Goal: Task Accomplishment & Management: Use online tool/utility

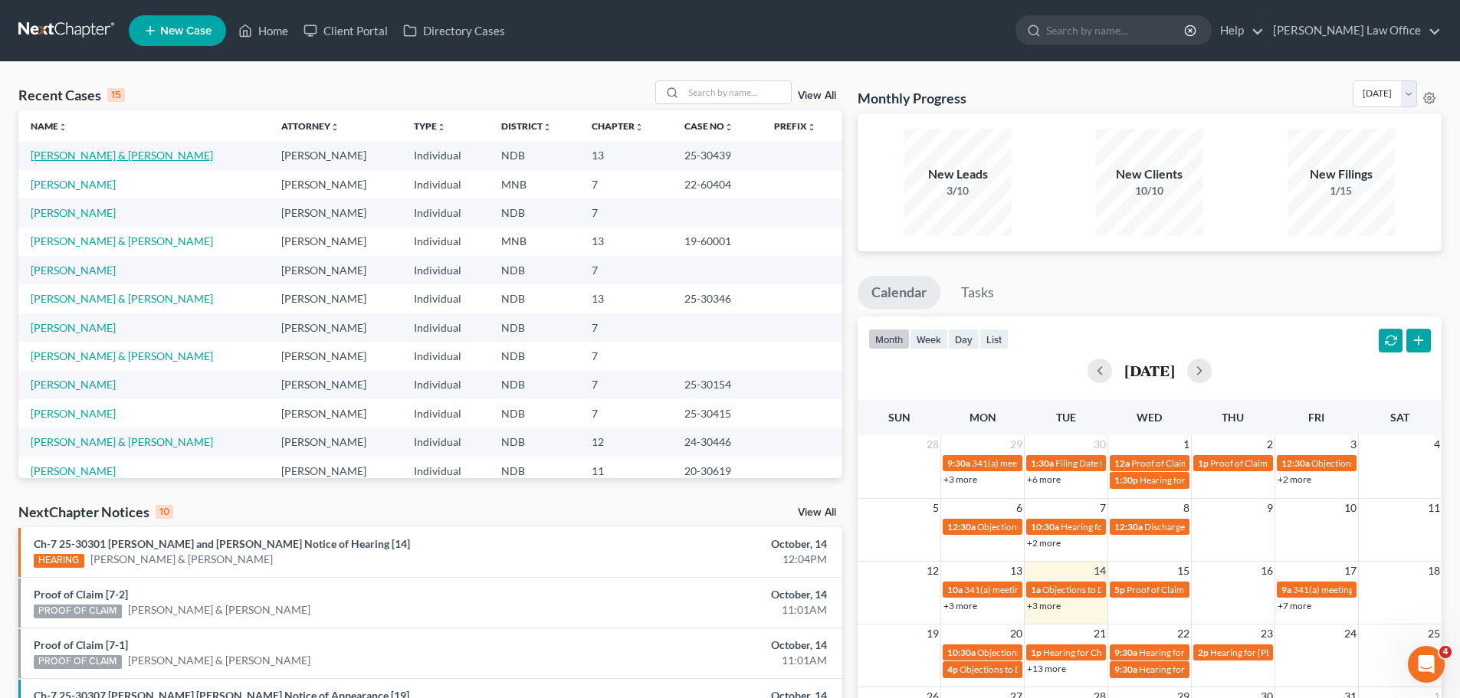
click at [96, 149] on link "[PERSON_NAME] & [PERSON_NAME]" at bounding box center [122, 155] width 182 height 13
select select "4"
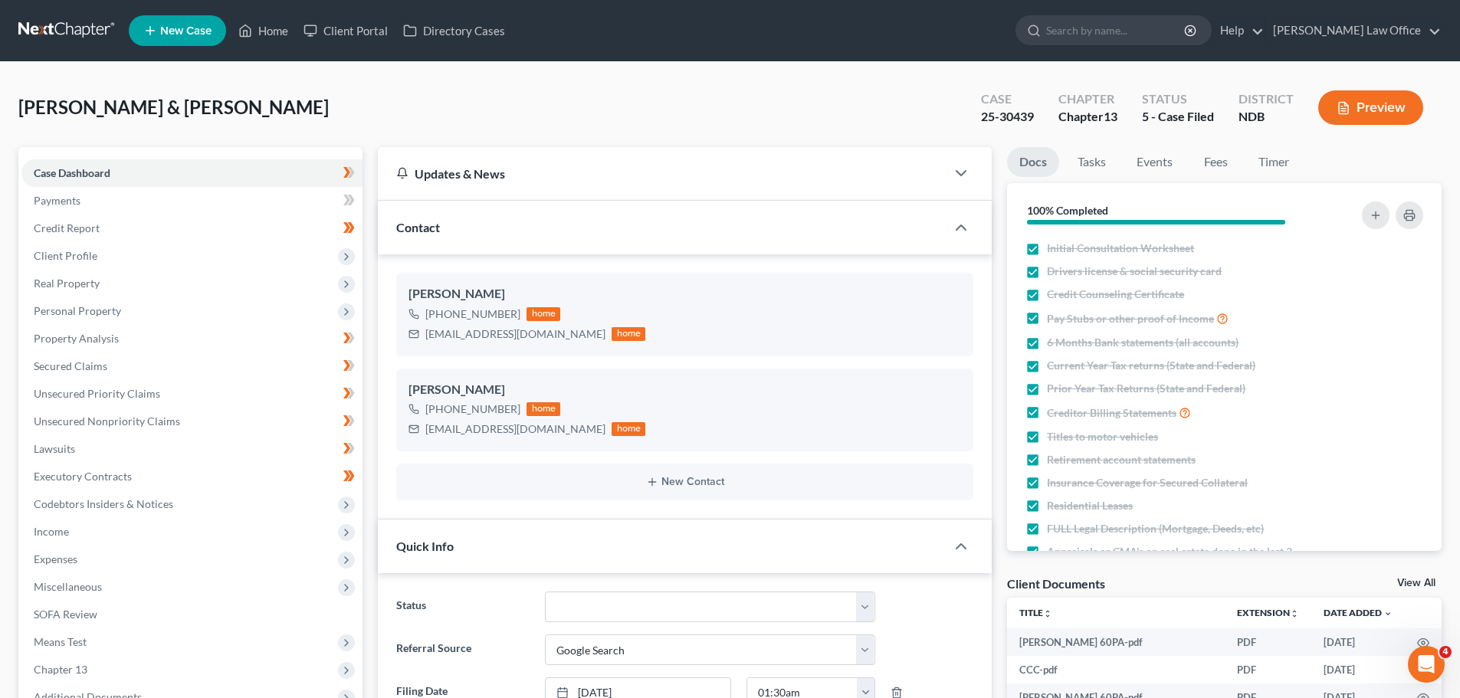
scroll to position [23, 0]
click at [65, 621] on link "SOFA Review" at bounding box center [191, 615] width 341 height 28
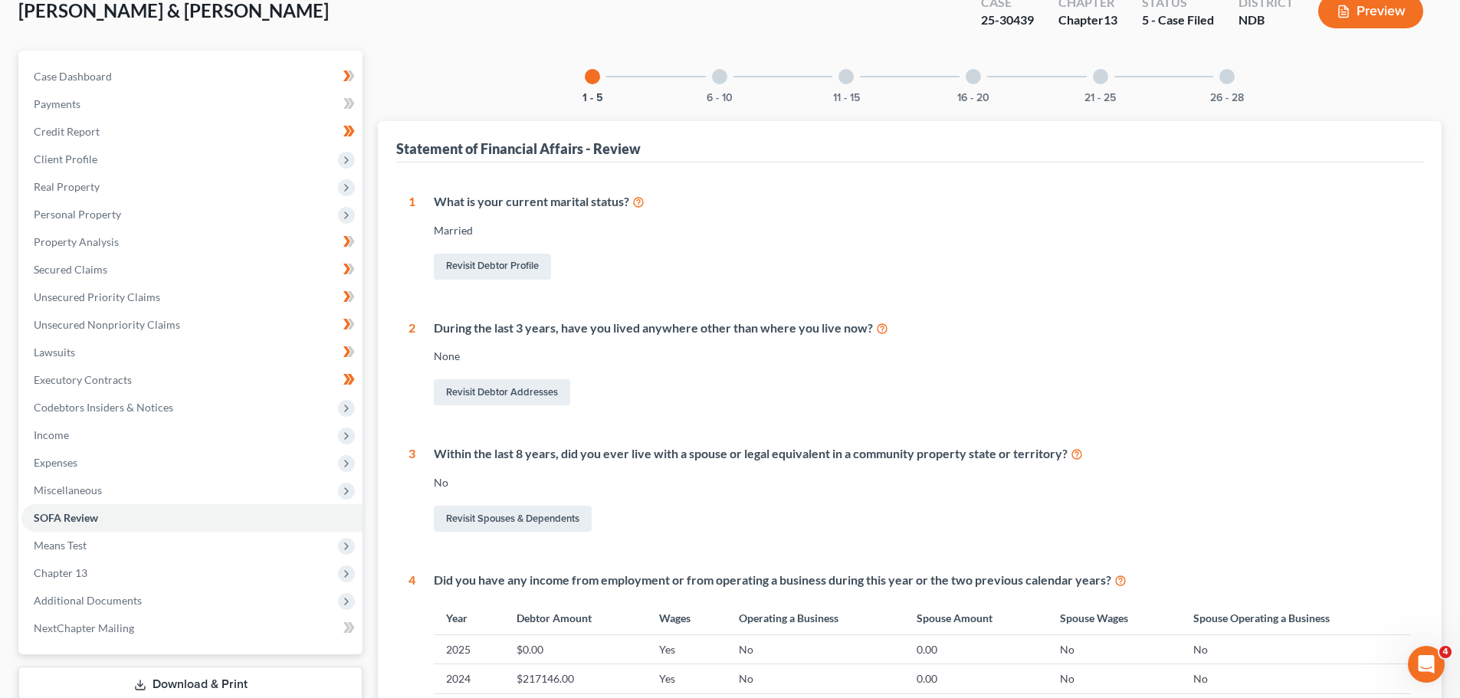
scroll to position [307, 0]
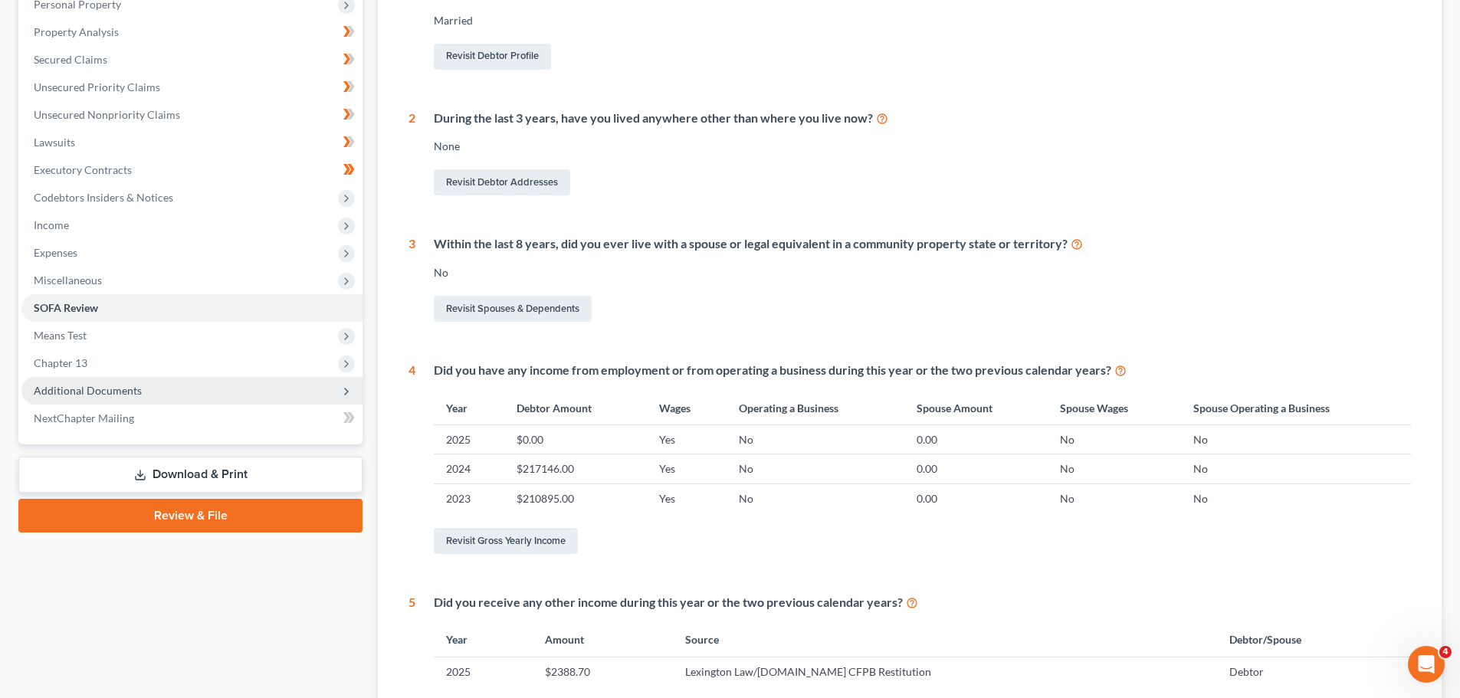
click at [94, 388] on span "Additional Documents" at bounding box center [88, 390] width 108 height 13
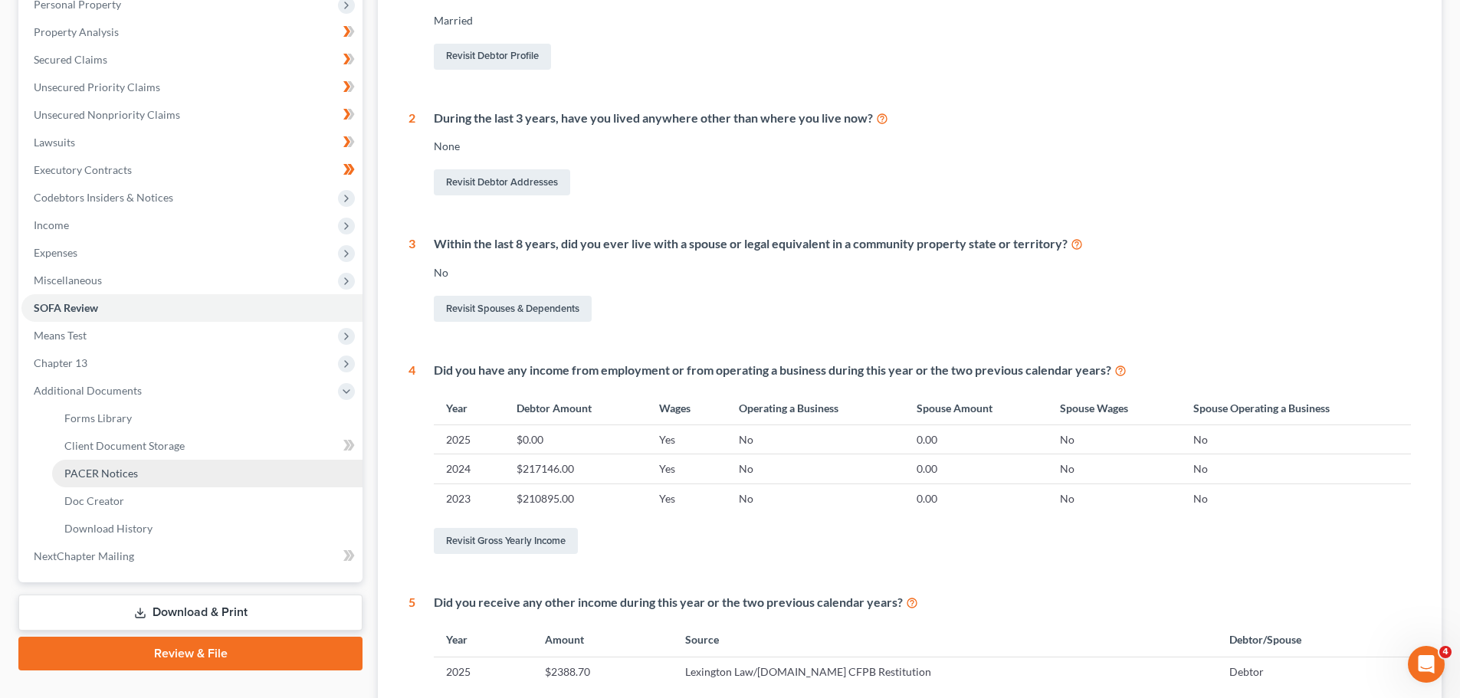
click at [109, 467] on span "PACER Notices" at bounding box center [101, 473] width 74 height 13
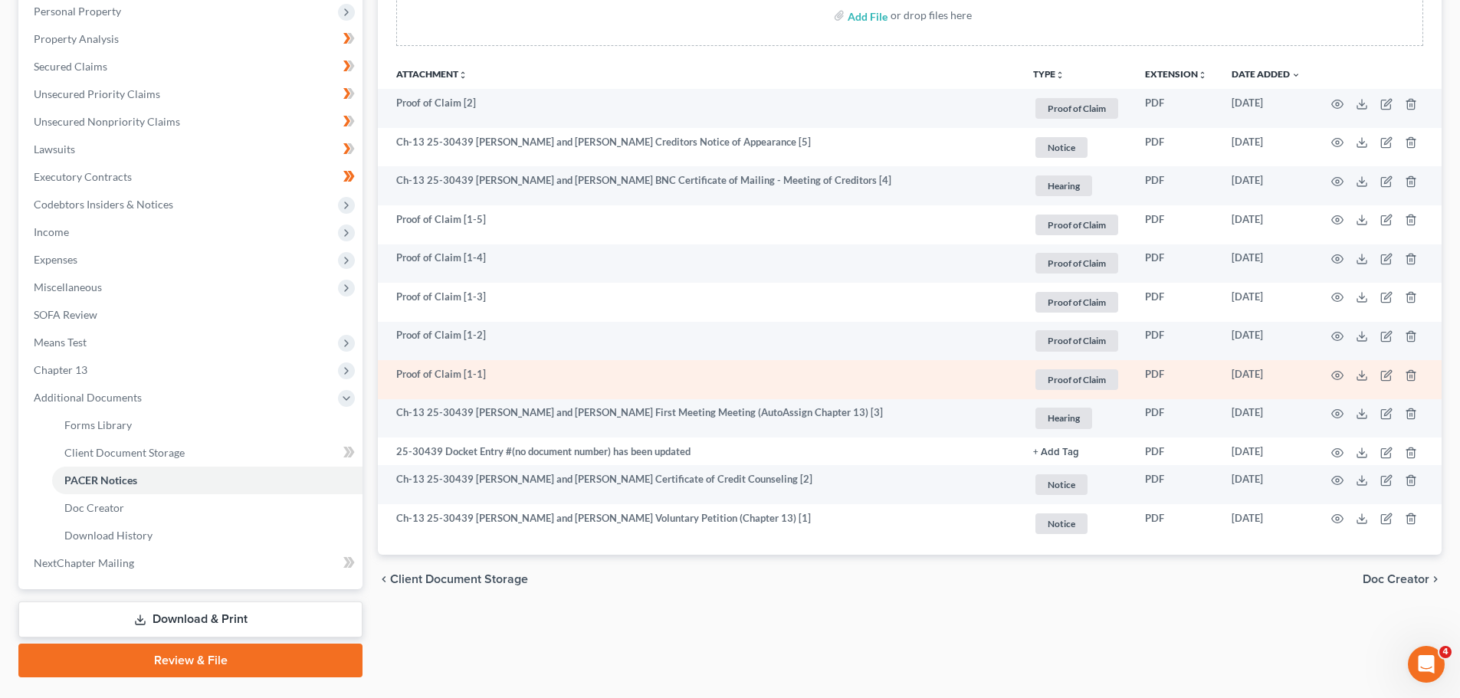
scroll to position [307, 0]
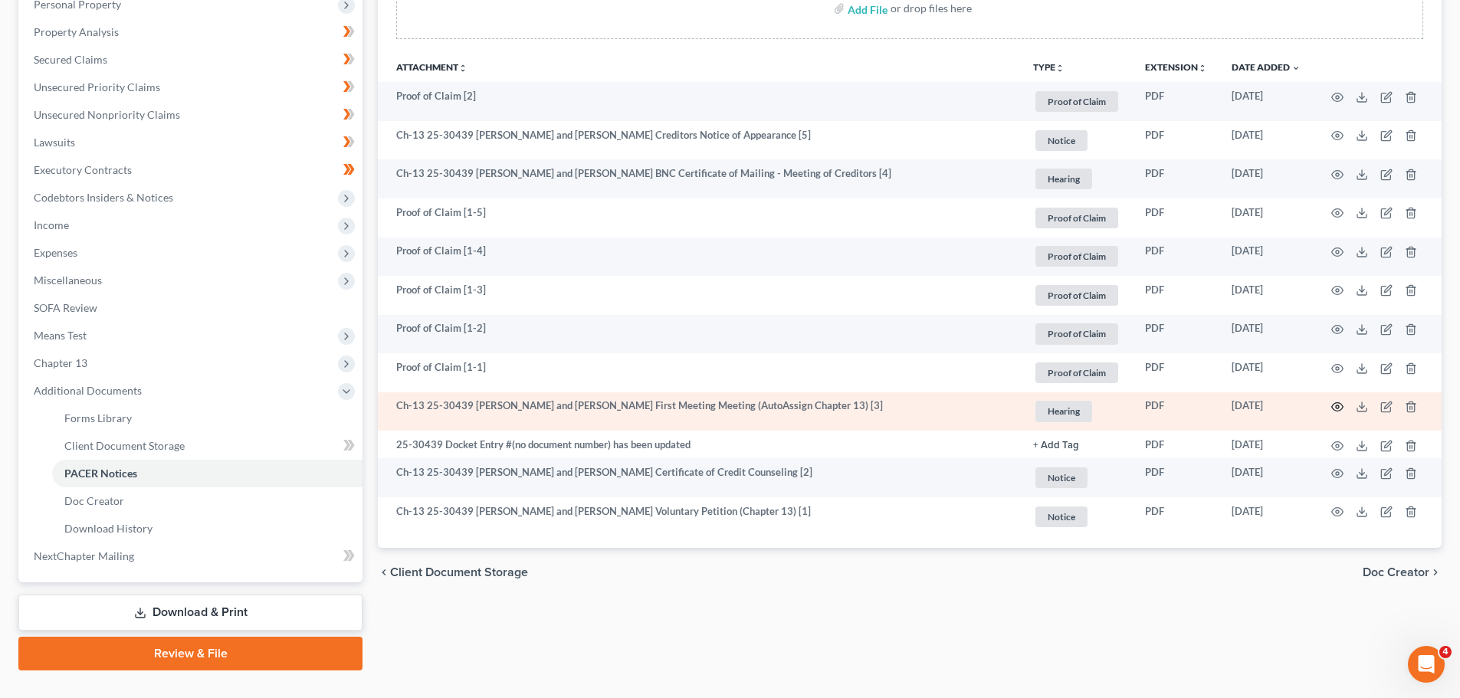
click at [1341, 404] on icon "button" at bounding box center [1337, 407] width 11 height 8
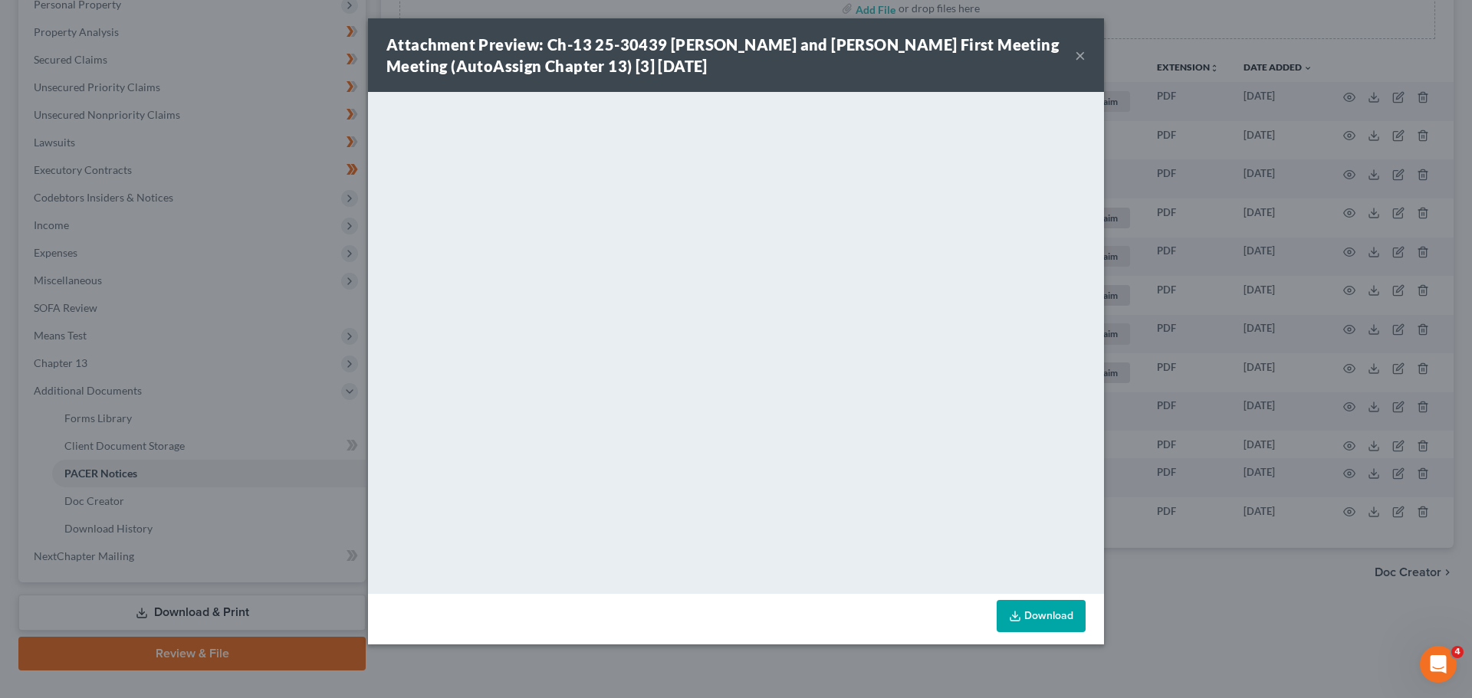
click at [1080, 54] on button "×" at bounding box center [1080, 55] width 11 height 18
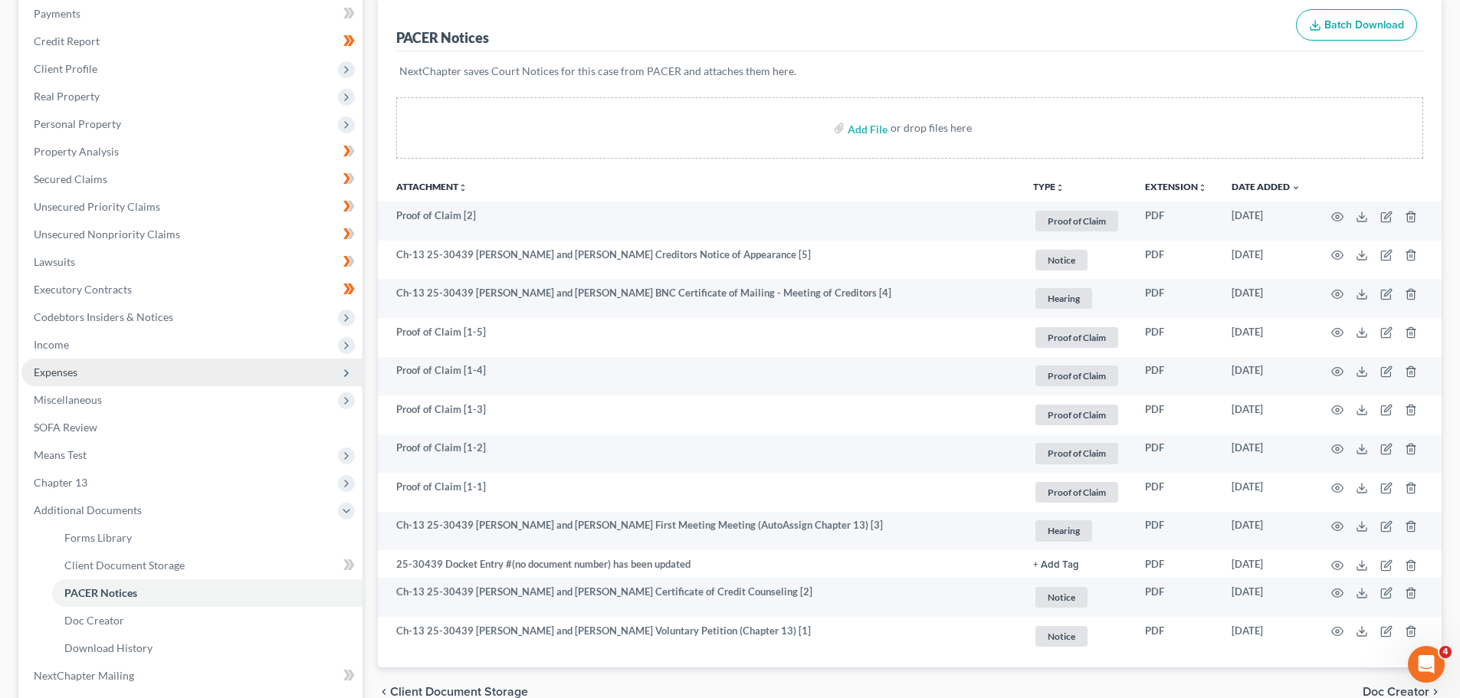
scroll to position [153, 0]
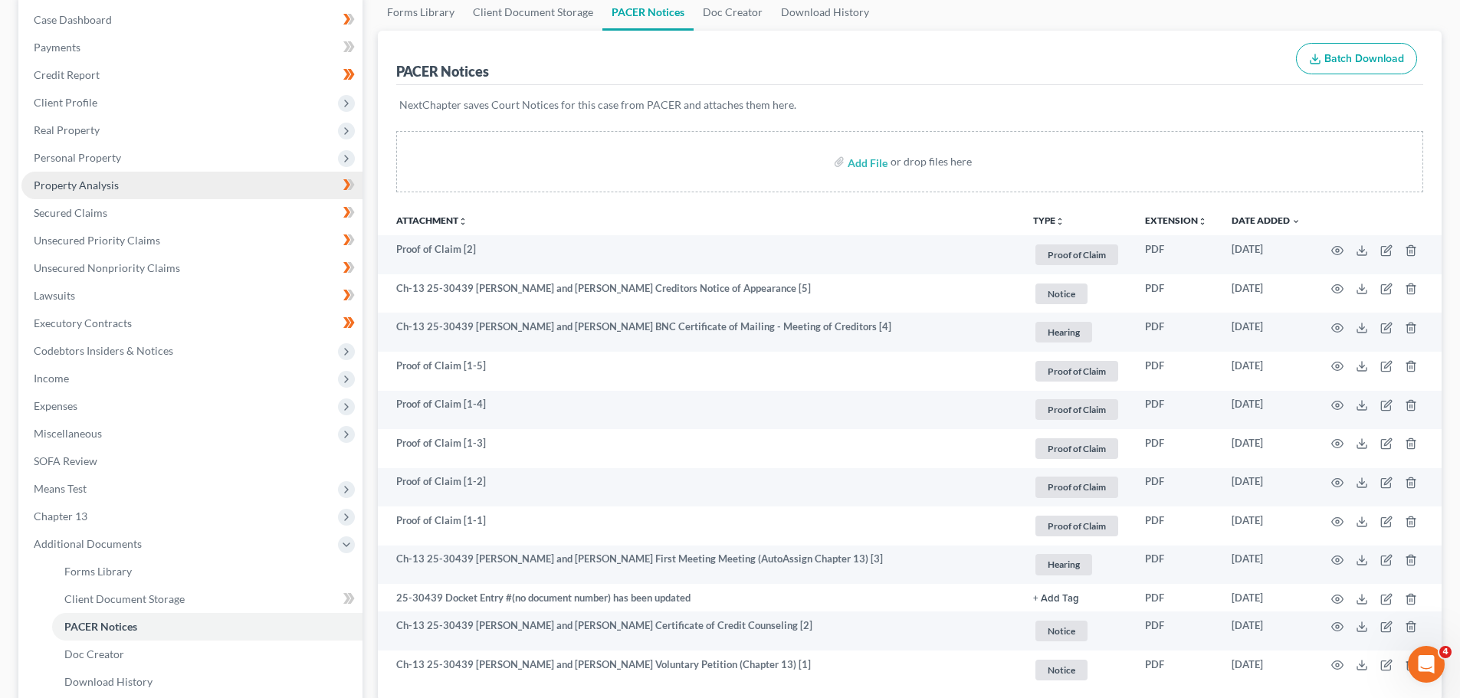
click at [105, 184] on span "Property Analysis" at bounding box center [76, 185] width 85 height 13
